Goal: Task Accomplishment & Management: Use online tool/utility

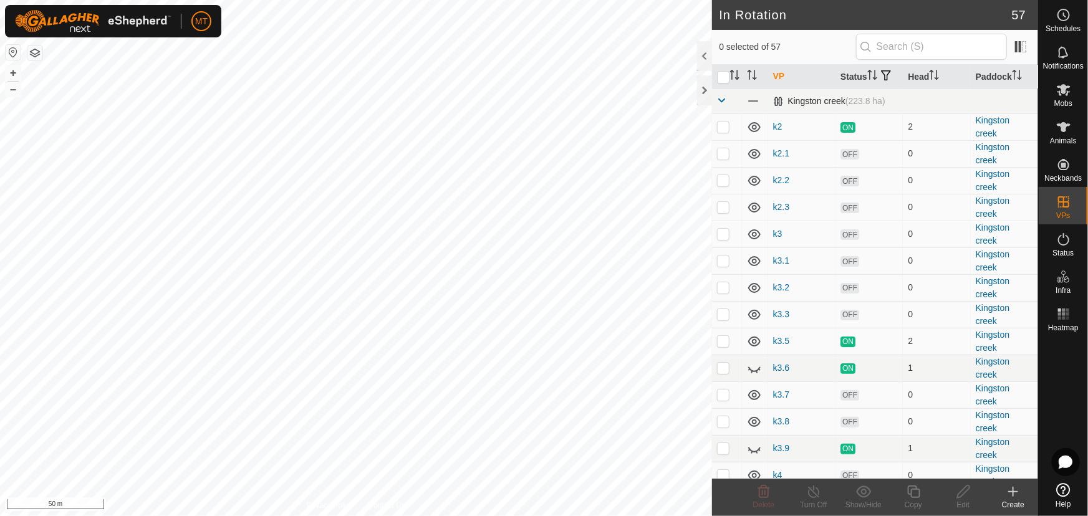
checkbox input "true"
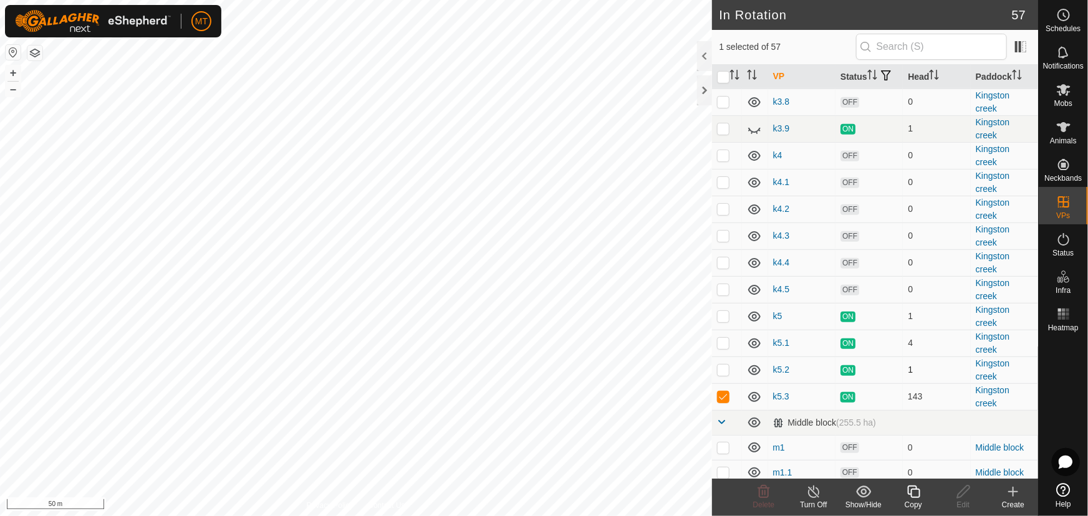
scroll to position [340, 0]
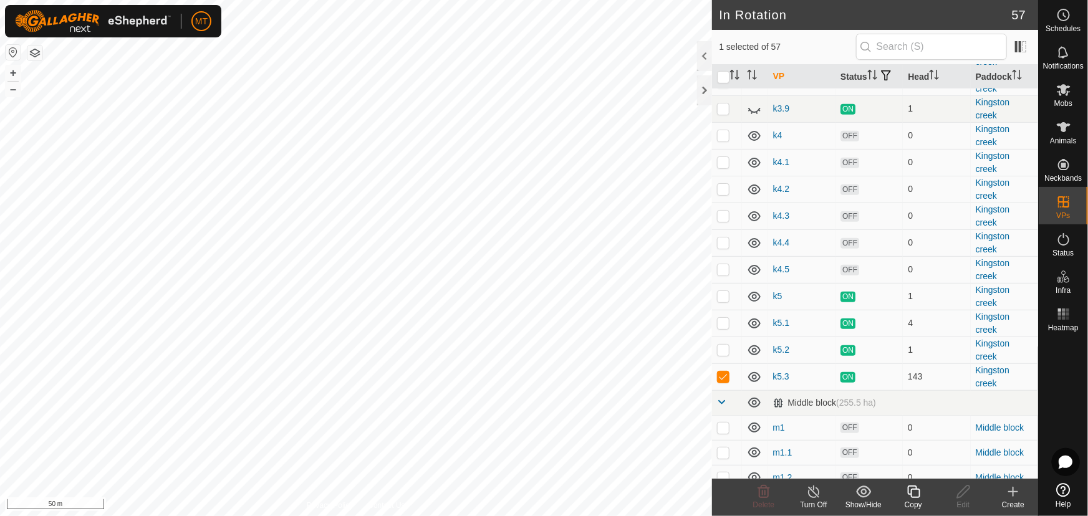
click at [913, 494] on icon at bounding box center [914, 492] width 16 height 15
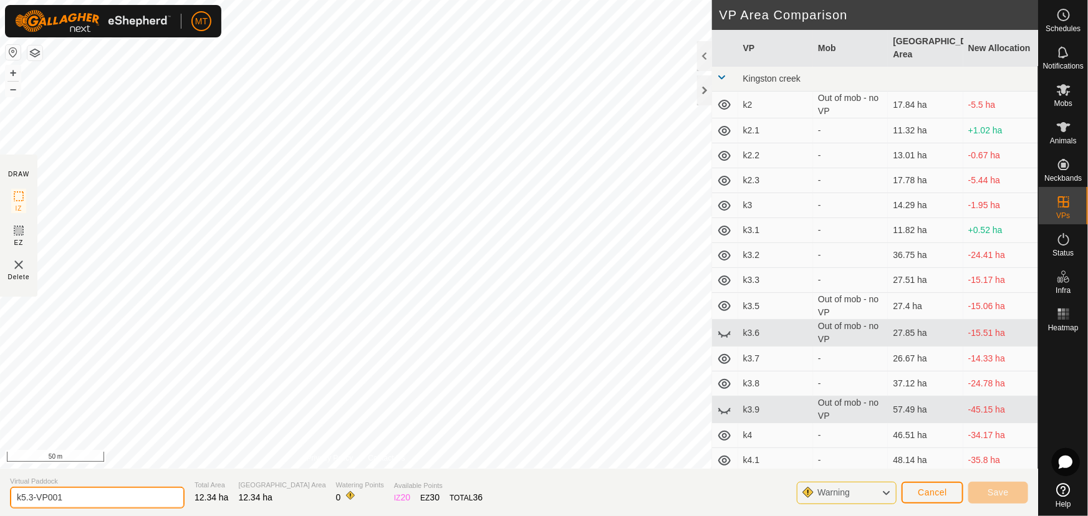
drag, startPoint x: 81, startPoint y: 495, endPoint x: 0, endPoint y: 498, distance: 81.2
click at [0, 498] on section "Virtual Paddock k5.3-VP001 Total Area 12.34 ha Grazing Area 12.34 ha Watering P…" at bounding box center [519, 492] width 1038 height 47
type input "k5.4"
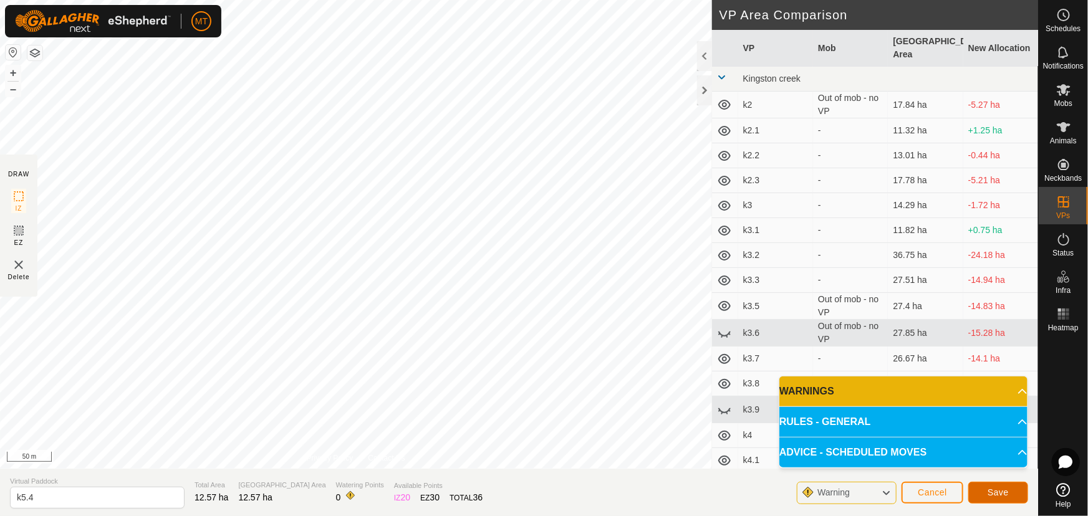
click at [1006, 493] on span "Save" at bounding box center [998, 493] width 21 height 10
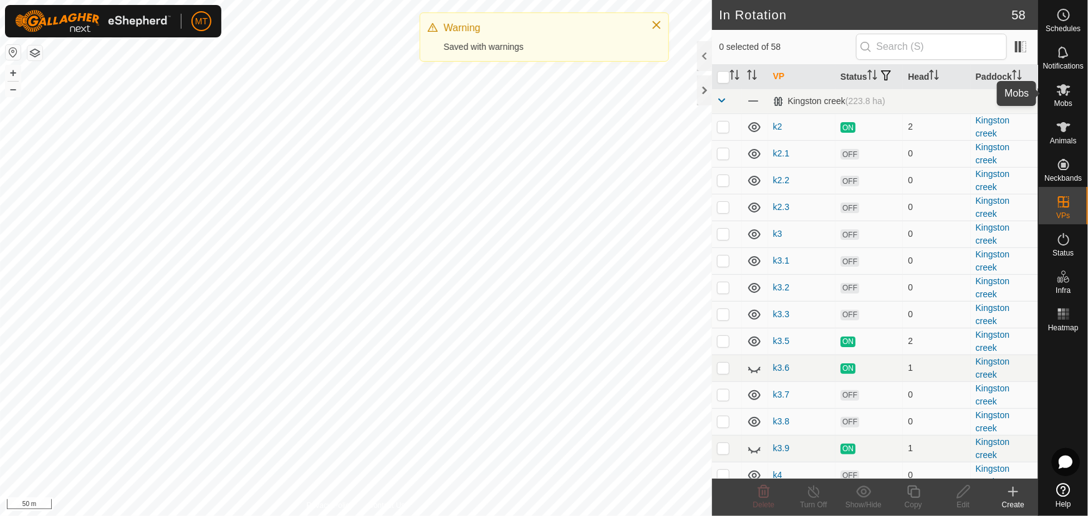
click at [1065, 87] on icon at bounding box center [1064, 90] width 14 height 12
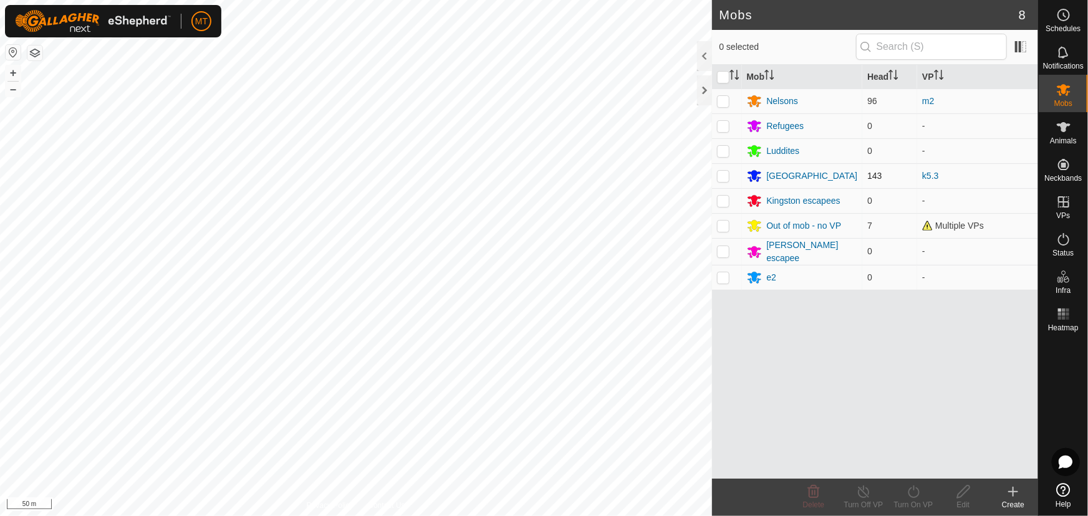
click at [722, 177] on p-checkbox at bounding box center [723, 176] width 12 height 10
checkbox input "true"
click at [912, 500] on div "Turn On VP" at bounding box center [914, 505] width 50 height 11
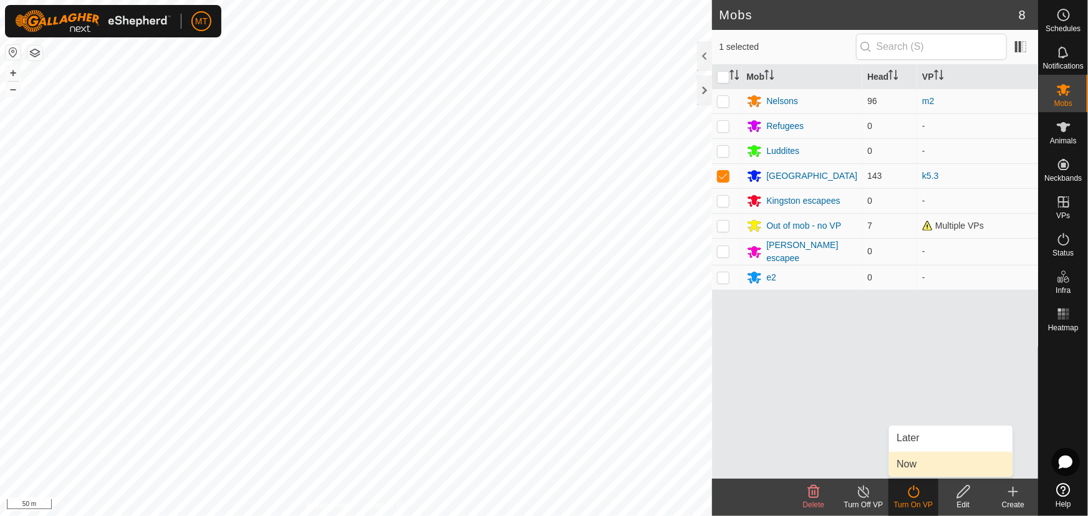
click at [904, 468] on link "Now" at bounding box center [950, 464] width 123 height 25
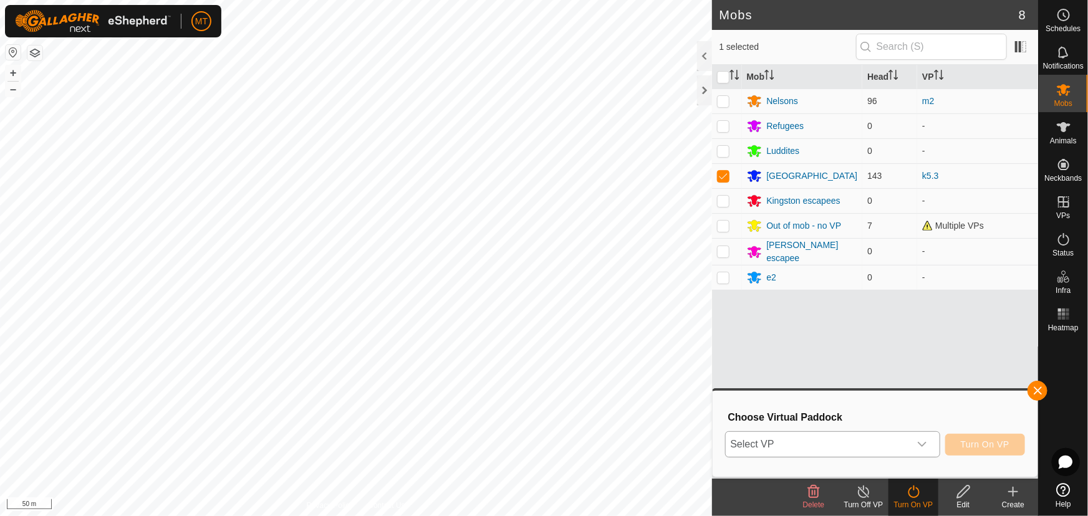
click at [810, 449] on span "Select VP" at bounding box center [818, 444] width 184 height 25
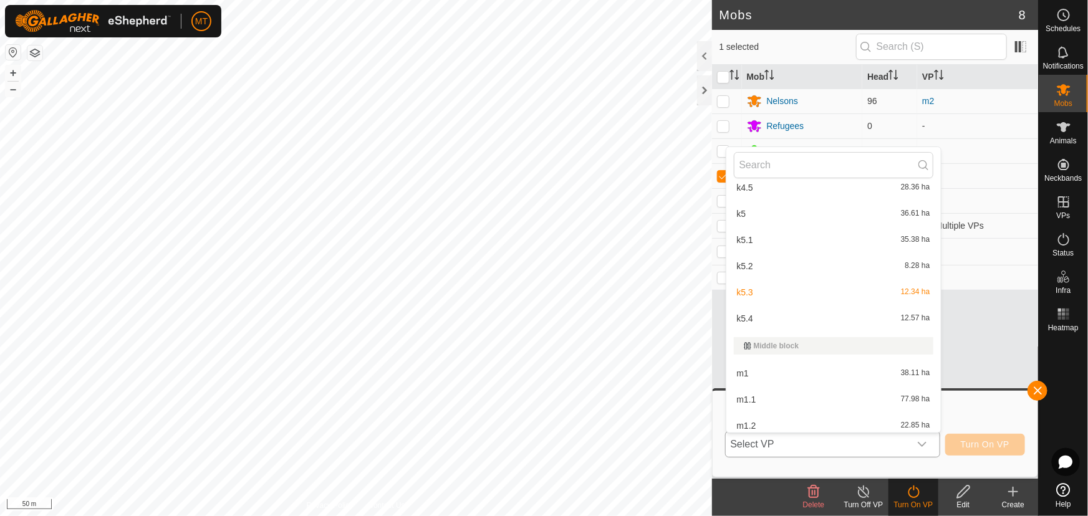
scroll to position [524, 0]
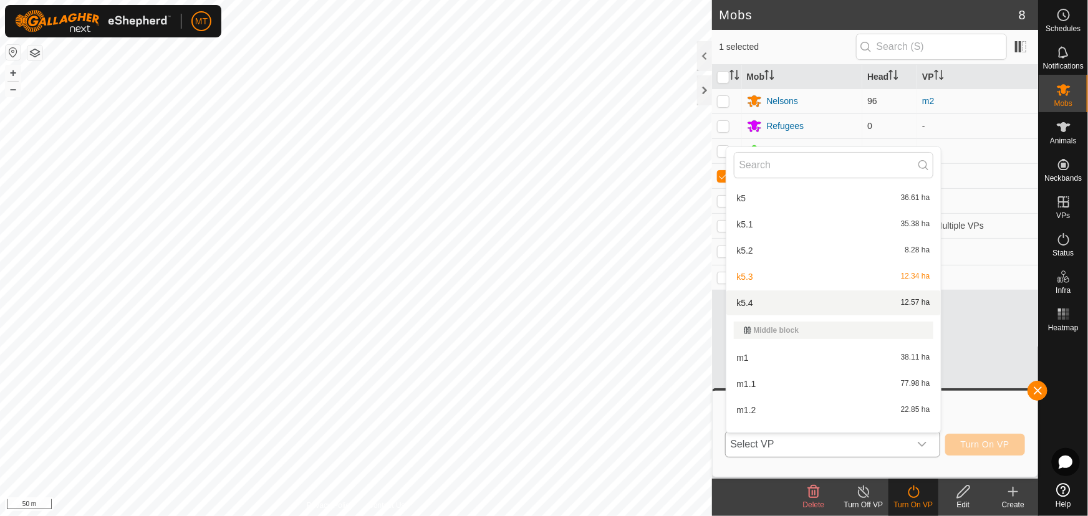
click at [755, 299] on li "k5.4 12.57 ha" at bounding box center [834, 303] width 215 height 25
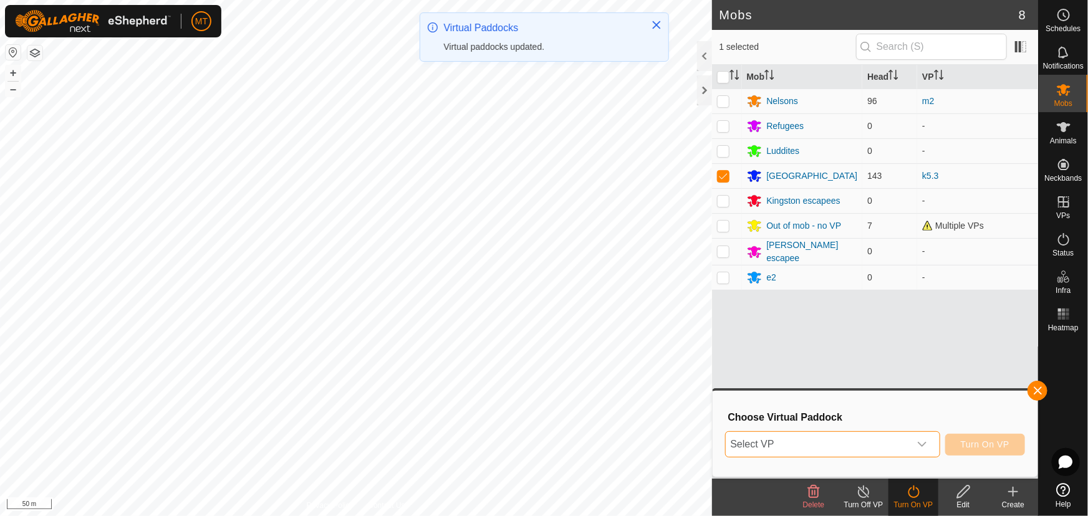
click at [798, 443] on span "Select VP" at bounding box center [818, 444] width 184 height 25
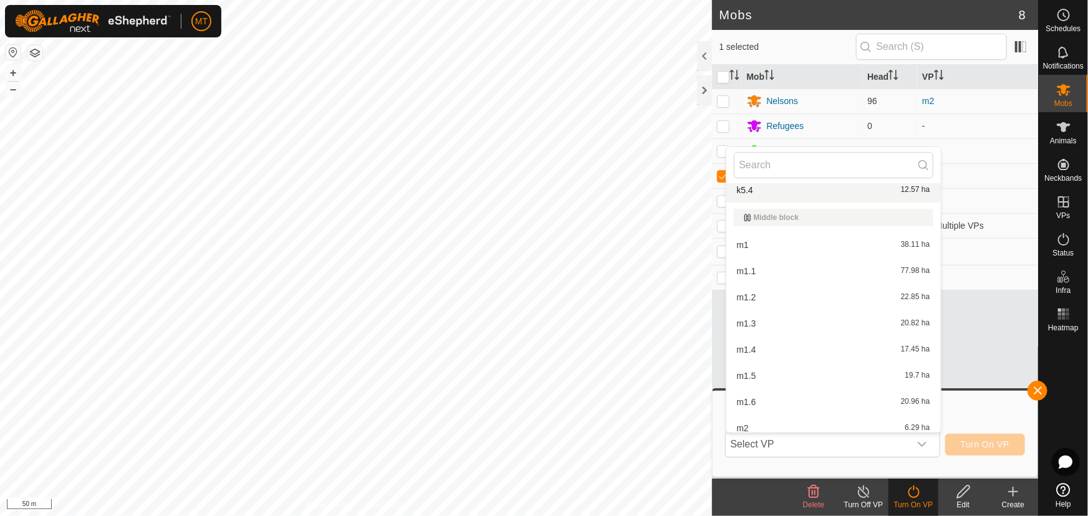
scroll to position [631, 0]
click at [761, 190] on li "k5.4 12.57 ha" at bounding box center [834, 196] width 215 height 25
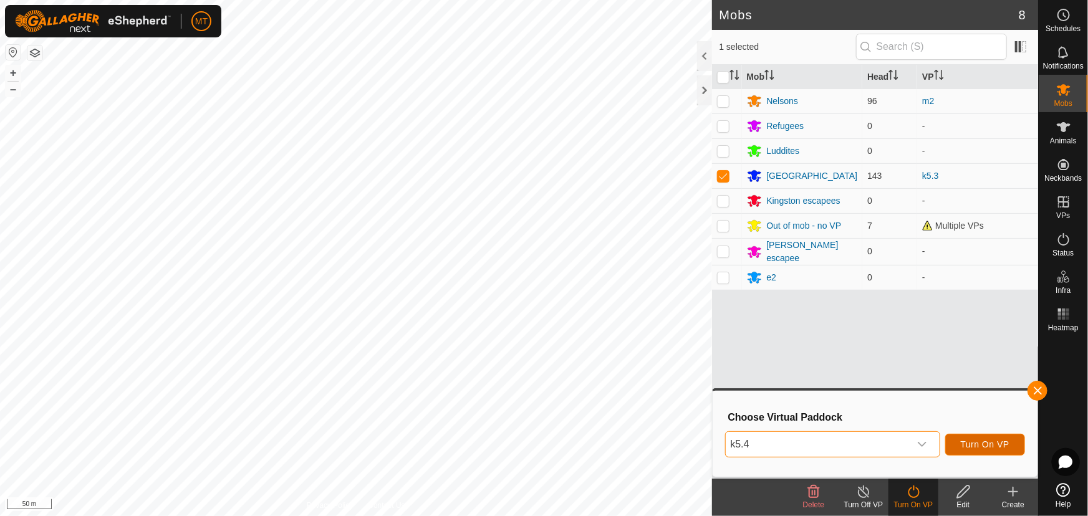
click at [980, 447] on span "Turn On VP" at bounding box center [985, 445] width 49 height 10
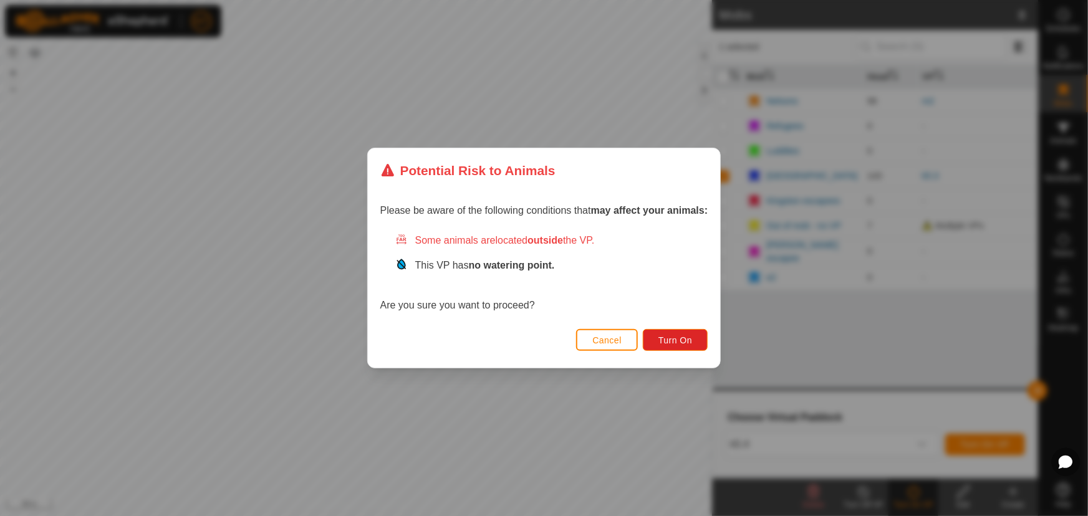
click at [699, 356] on div "Cancel Turn On" at bounding box center [544, 347] width 353 height 42
click at [697, 354] on div "Cancel Turn On" at bounding box center [544, 347] width 353 height 42
click at [696, 352] on div "Cancel Turn On" at bounding box center [544, 347] width 353 height 42
click at [695, 343] on button "Turn On" at bounding box center [675, 340] width 65 height 22
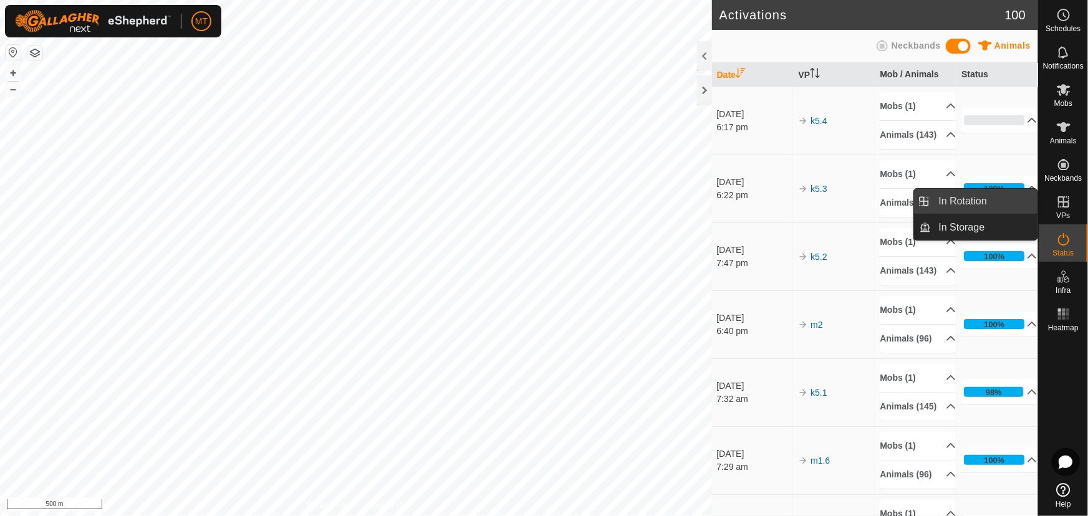
click at [984, 204] on link "In Rotation" at bounding box center [985, 201] width 107 height 25
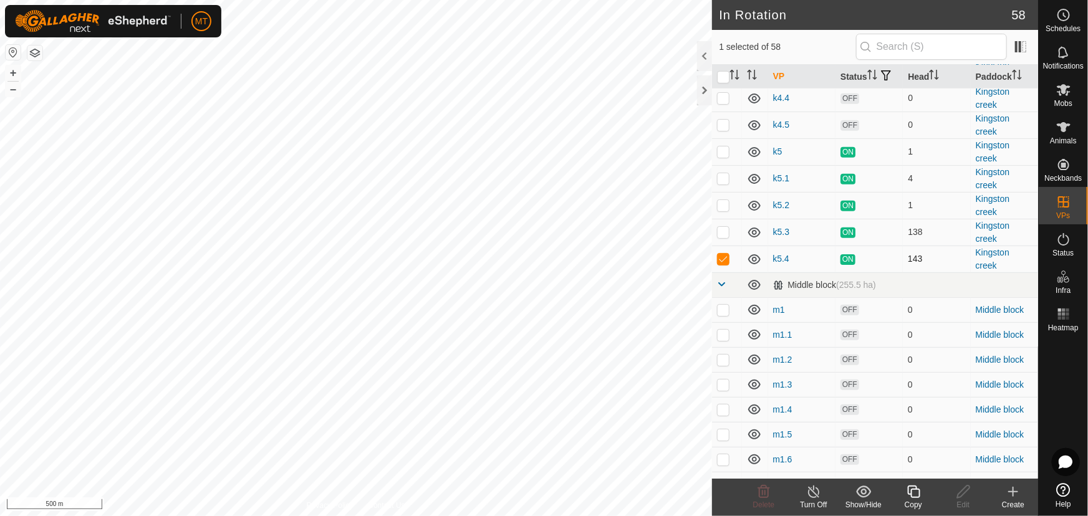
scroll to position [510, 0]
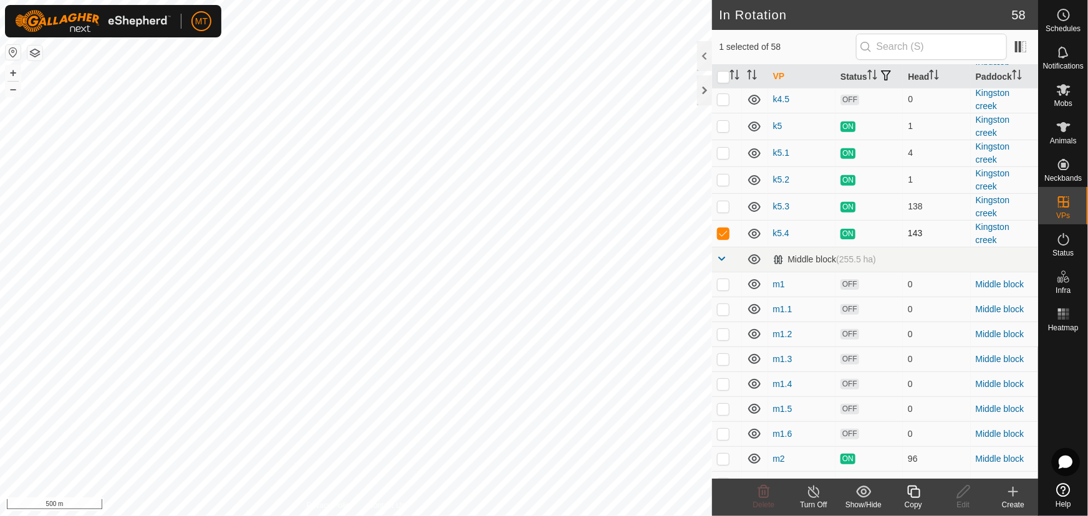
click at [723, 238] on p-checkbox at bounding box center [723, 233] width 12 height 10
checkbox input "false"
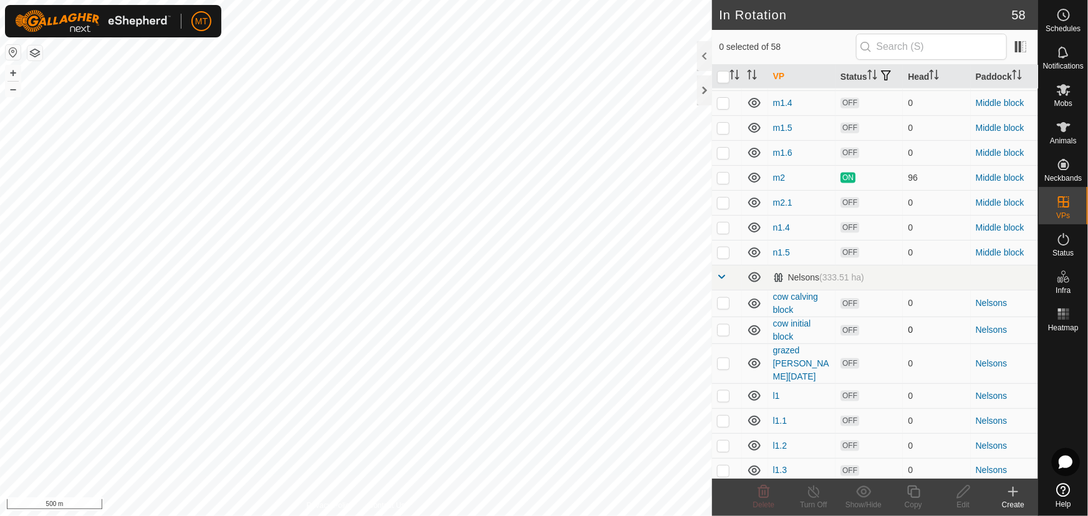
scroll to position [793, 0]
click at [727, 206] on p-checkbox at bounding box center [723, 201] width 12 height 10
checkbox input "true"
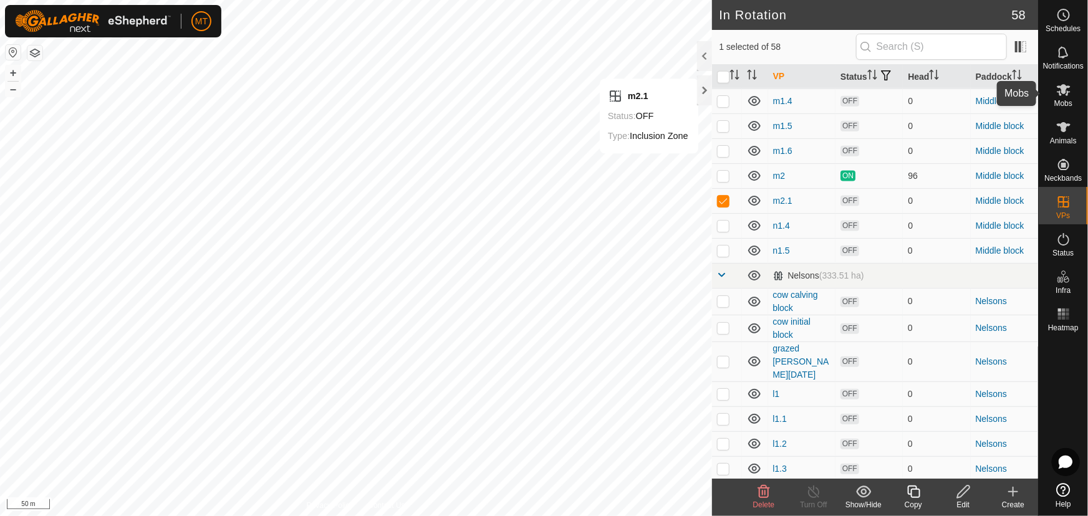
click at [1064, 95] on icon at bounding box center [1063, 89] width 15 height 15
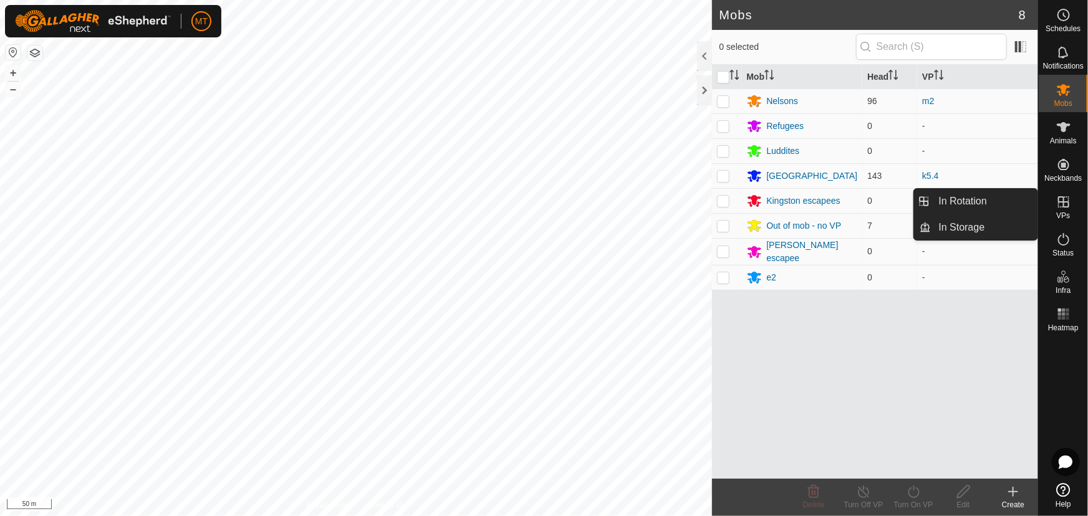
click at [1063, 210] on es-virtualpaddocks-svg-icon at bounding box center [1064, 202] width 22 height 20
click at [963, 210] on link "In Rotation" at bounding box center [985, 201] width 107 height 25
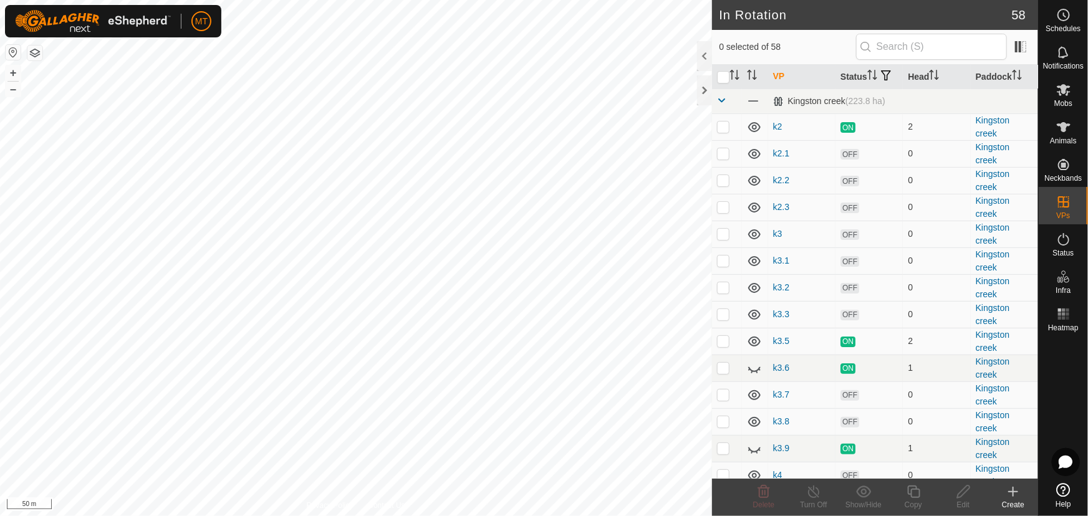
click at [741, 97] on div "In Rotation 58 0 selected of 58 VP Status Head [GEOGRAPHIC_DATA] (223.8 ha) k2 …" at bounding box center [519, 258] width 1038 height 516
click at [1065, 100] on span "Mobs" at bounding box center [1064, 103] width 18 height 7
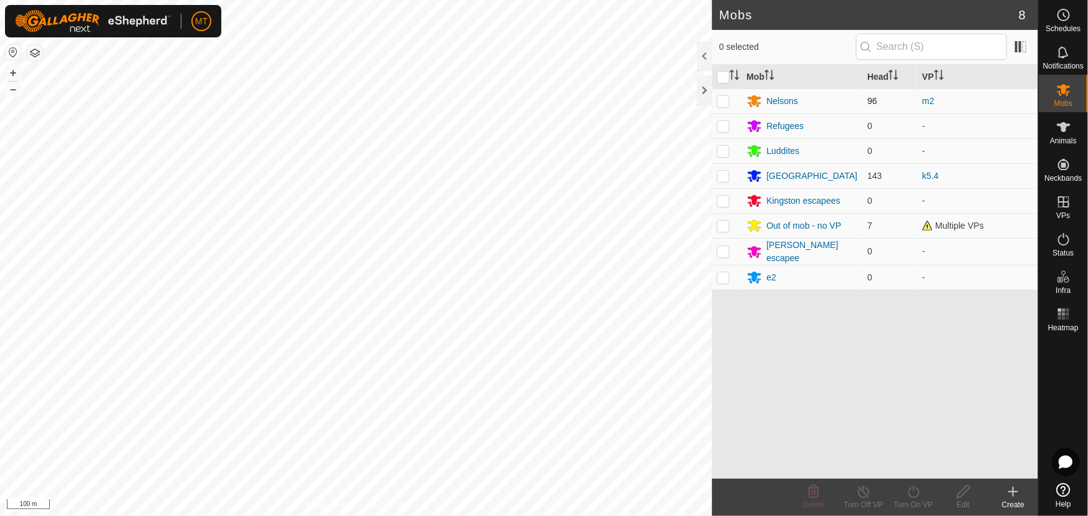
click at [720, 99] on p-checkbox at bounding box center [723, 101] width 12 height 10
checkbox input "true"
click at [912, 486] on icon at bounding box center [914, 492] width 16 height 15
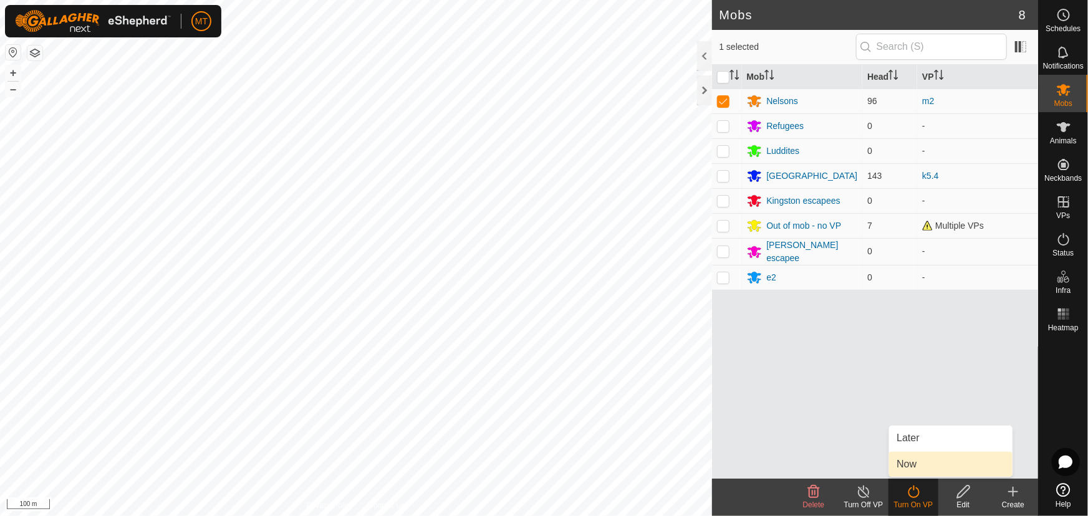
click at [906, 463] on link "Now" at bounding box center [950, 464] width 123 height 25
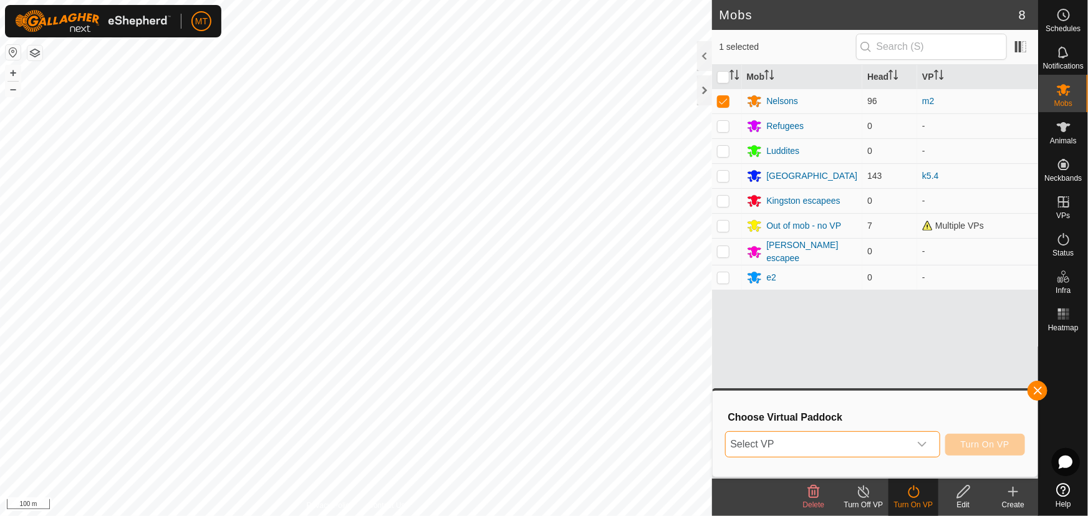
click at [848, 437] on span "Select VP" at bounding box center [818, 444] width 184 height 25
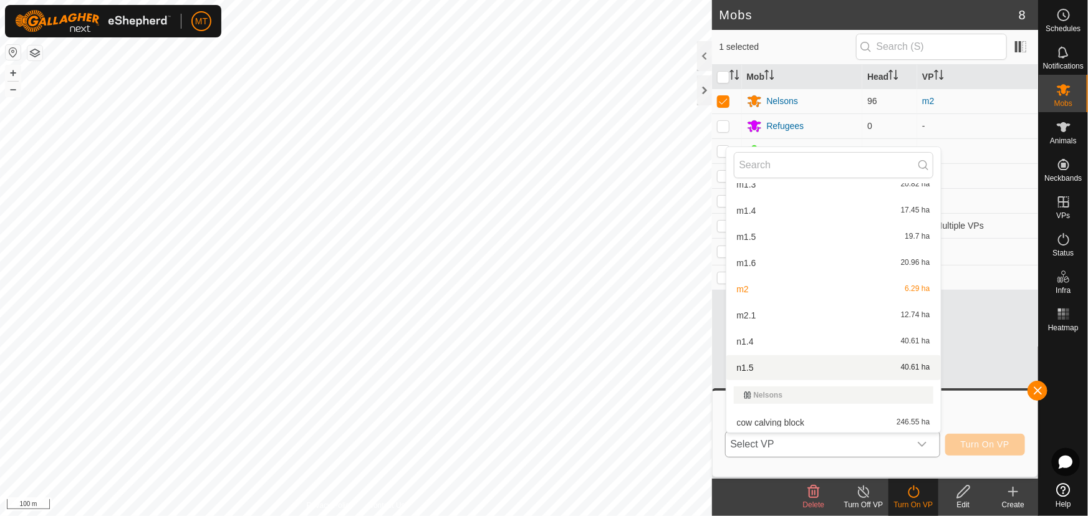
scroll to position [750, 0]
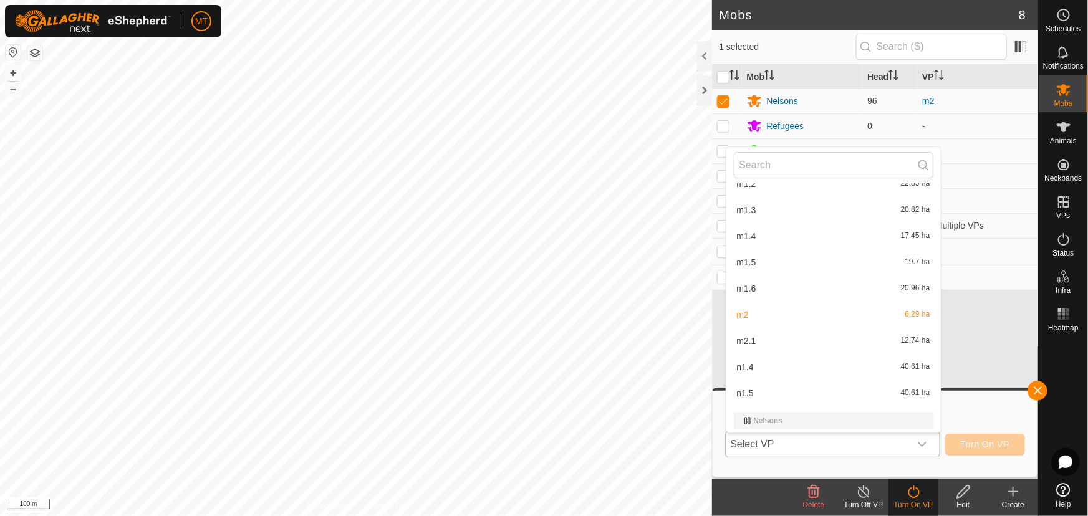
click at [759, 341] on div "m2.1 12.74 ha" at bounding box center [834, 341] width 200 height 15
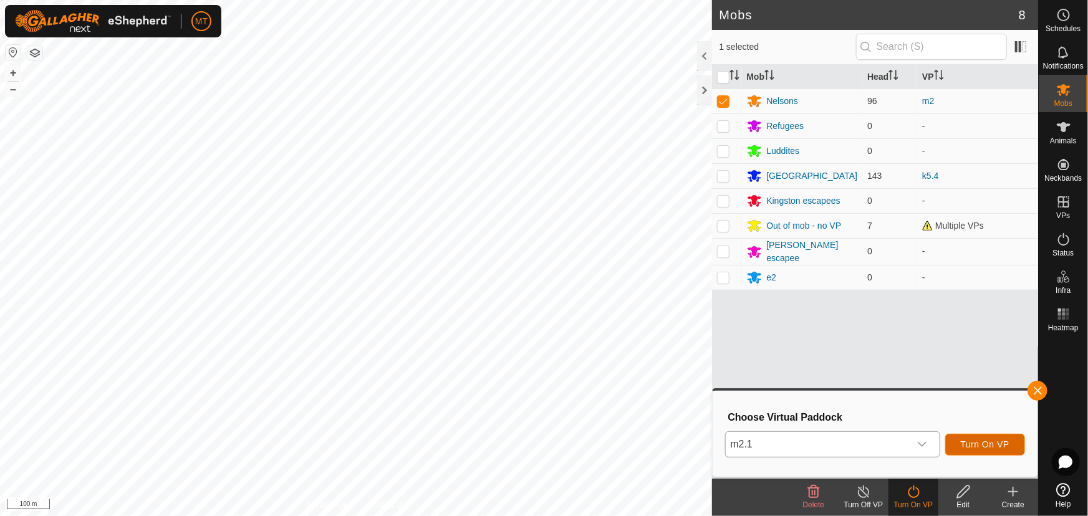
click at [968, 447] on span "Turn On VP" at bounding box center [985, 445] width 49 height 10
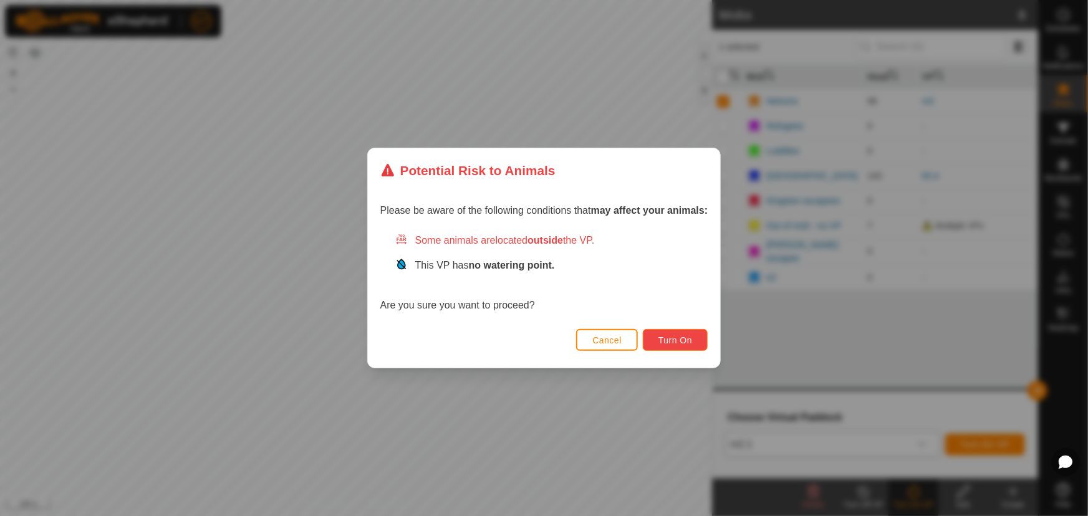
click at [679, 341] on span "Turn On" at bounding box center [676, 341] width 34 height 10
